Goal: Check status: Check status

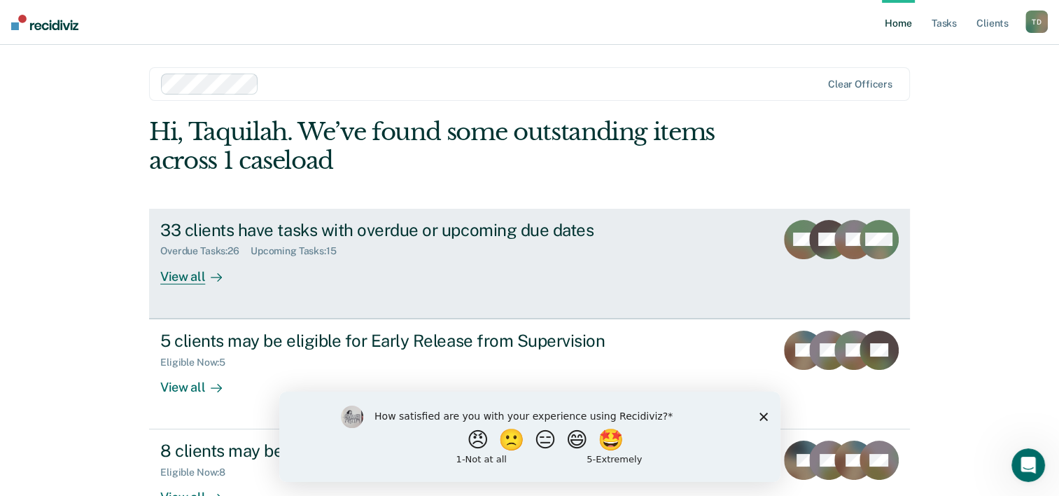
scroll to position [43, 0]
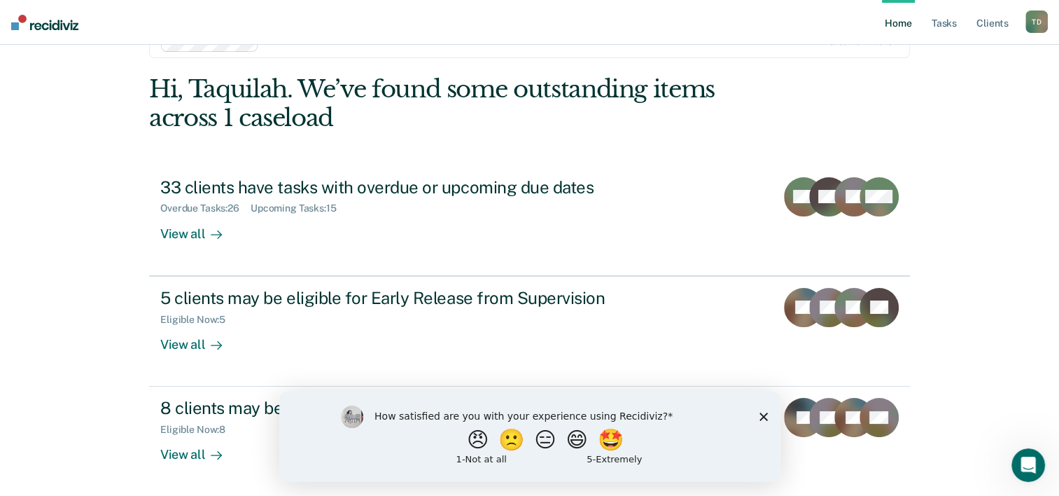
click at [761, 417] on icon "Close survey" at bounding box center [763, 416] width 8 height 8
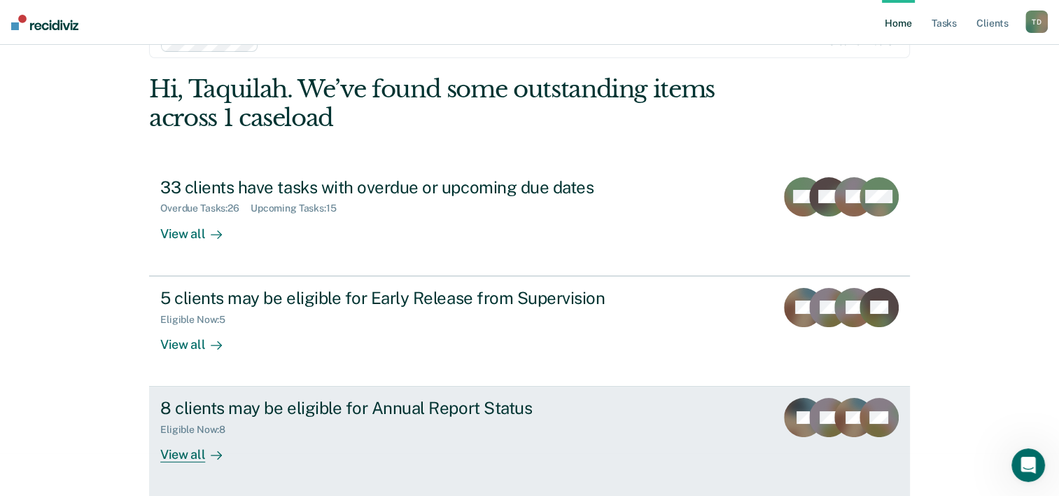
click at [356, 424] on div "Eligible Now : 8" at bounding box center [405, 427] width 491 height 18
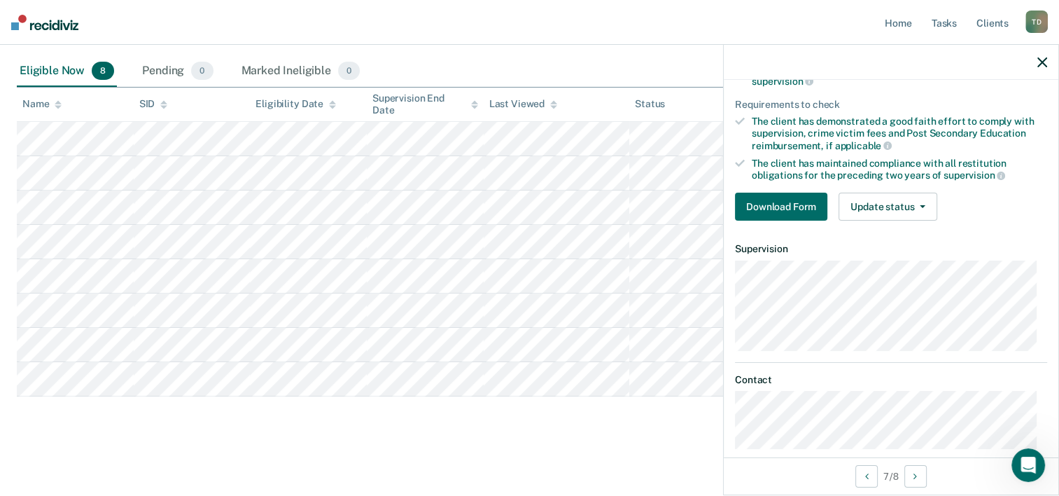
scroll to position [175, 0]
